Goal: Navigation & Orientation: Find specific page/section

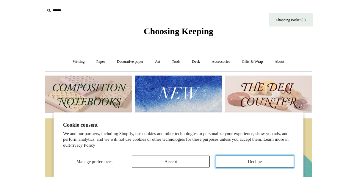
click at [255, 162] on button "Decline" at bounding box center [255, 162] width 78 height 12
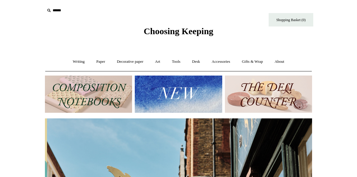
scroll to position [0, 267]
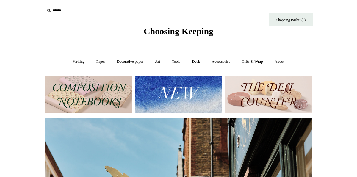
click at [213, 89] on img at bounding box center [178, 94] width 87 height 37
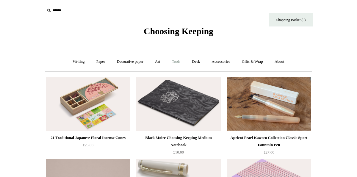
click at [178, 62] on link "Tools +" at bounding box center [176, 62] width 19 height 16
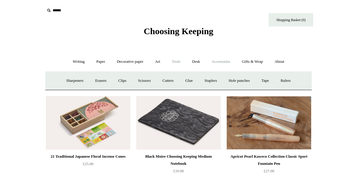
click at [230, 60] on link "Accessories +" at bounding box center [221, 62] width 29 height 16
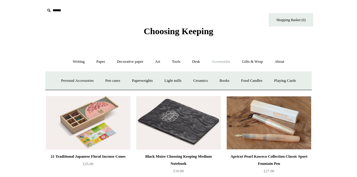
click at [168, 31] on span "Choosing Keeping" at bounding box center [179, 31] width 70 height 10
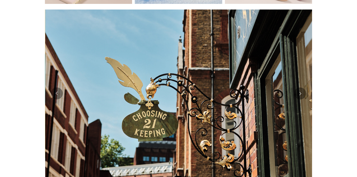
scroll to position [0, 267]
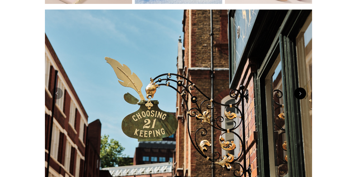
click at [303, 97] on button "Next" at bounding box center [301, 94] width 12 height 12
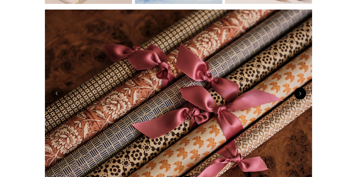
click at [302, 96] on button "Next" at bounding box center [301, 94] width 12 height 12
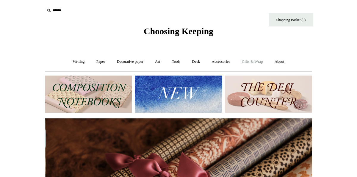
scroll to position [0, 535]
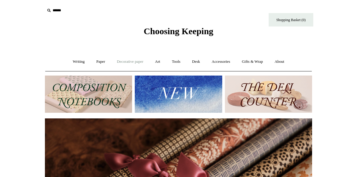
click at [131, 61] on link "Decorative paper +" at bounding box center [130, 62] width 37 height 16
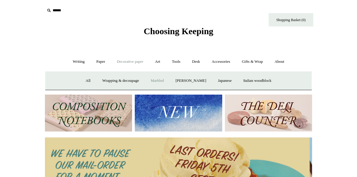
scroll to position [0, 0]
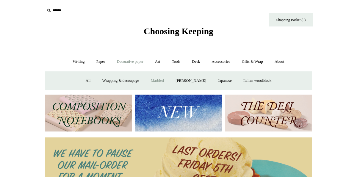
click at [159, 78] on link "Marbled" at bounding box center [158, 81] width 24 height 16
